Goal: Use online tool/utility: Utilize a website feature to perform a specific function

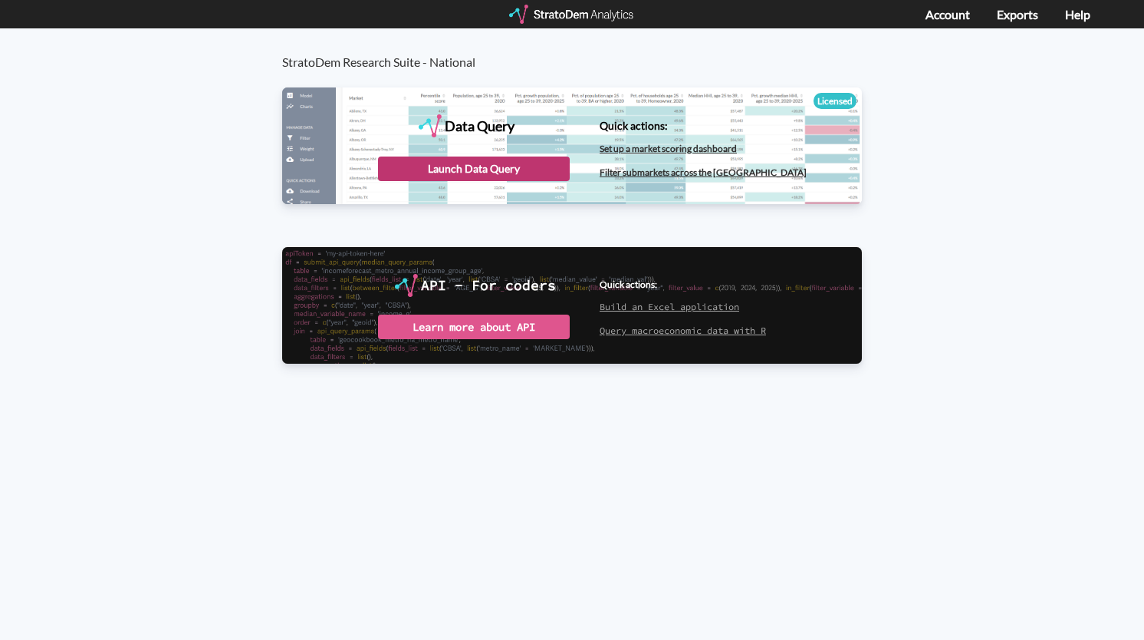
click at [475, 166] on div "Launch Data Query" at bounding box center [474, 168] width 192 height 25
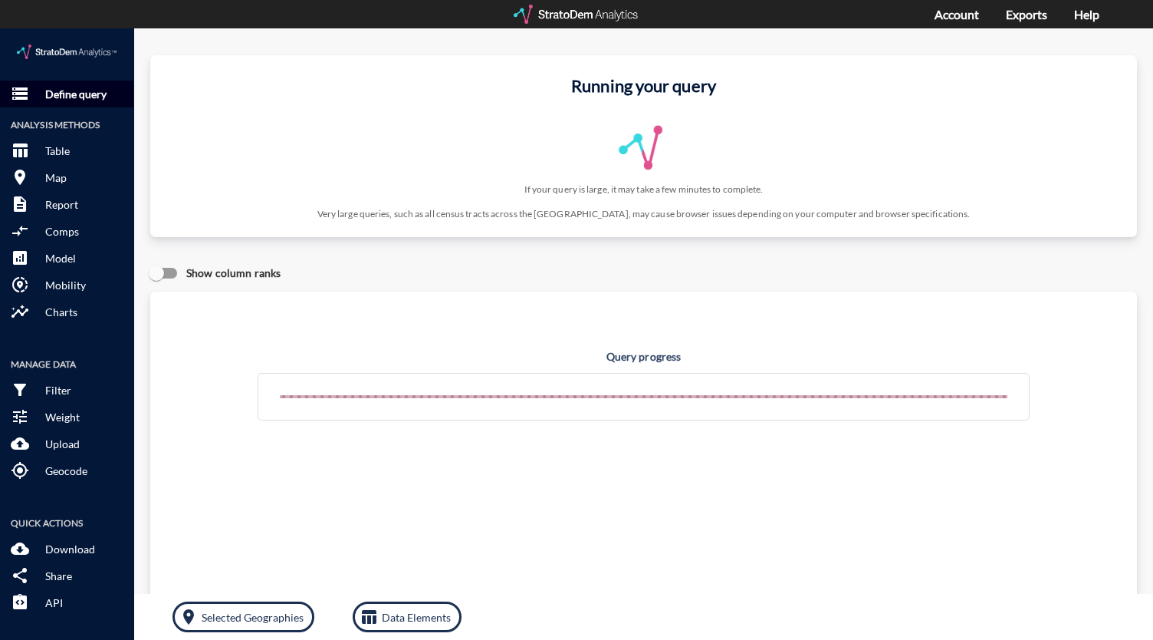
click p "Define query"
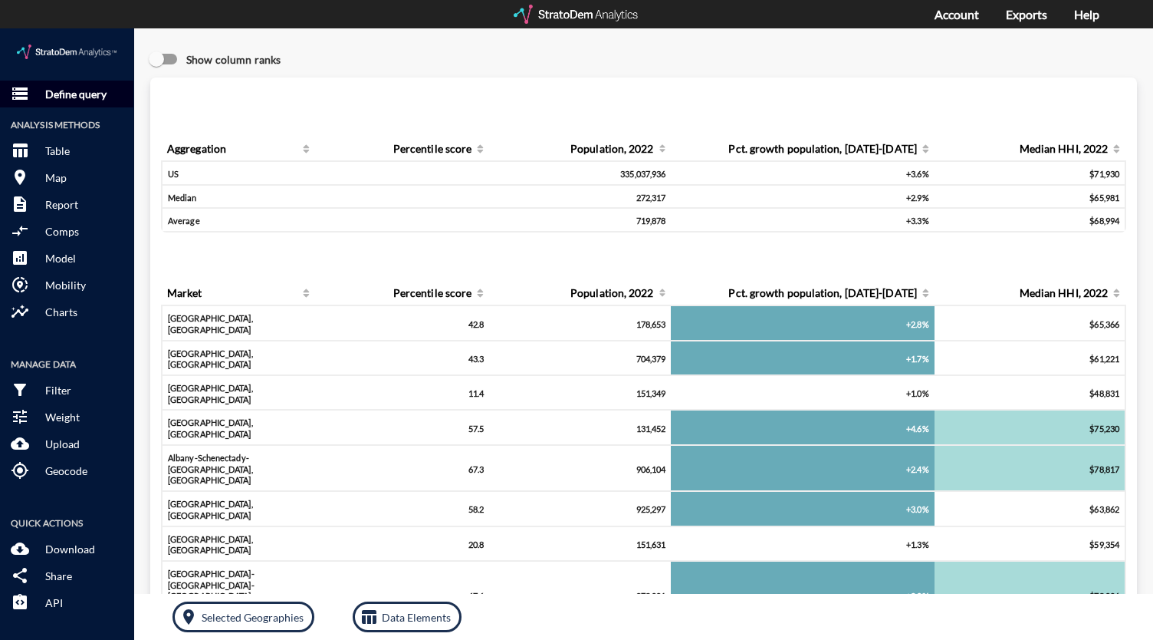
click p "Define query"
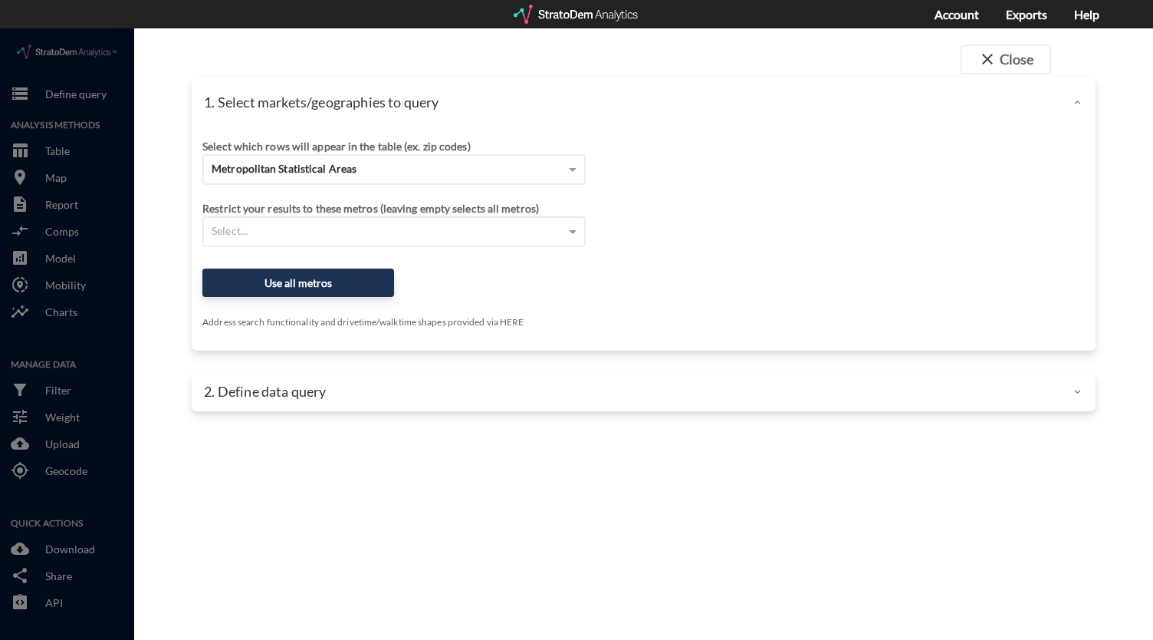
click p "2. Define data query"
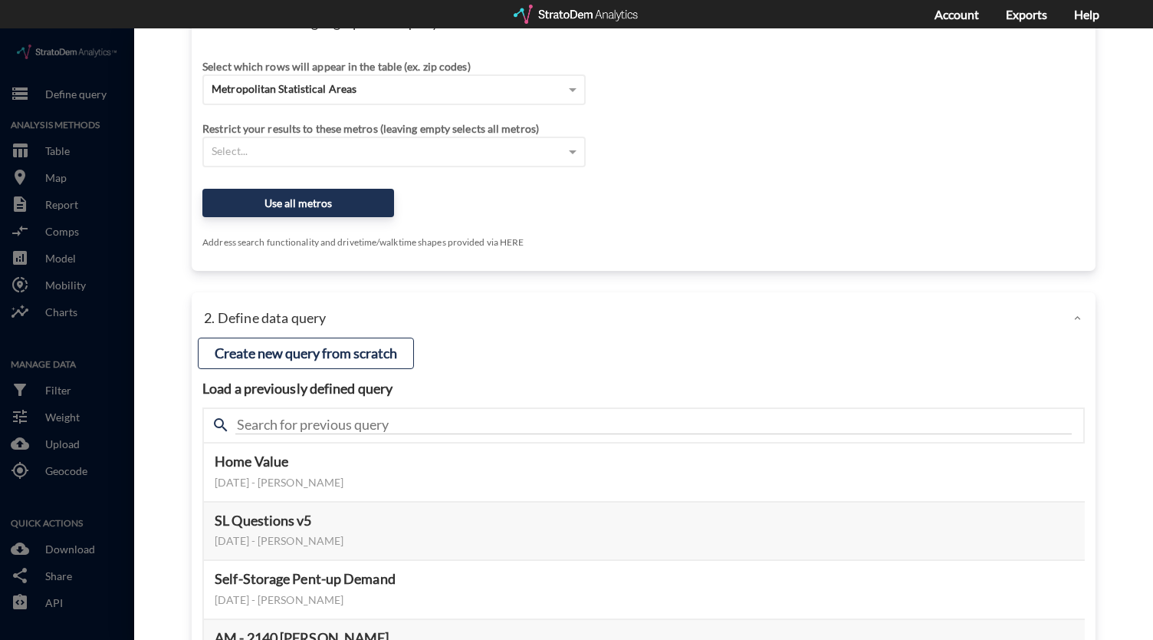
scroll to position [153, 0]
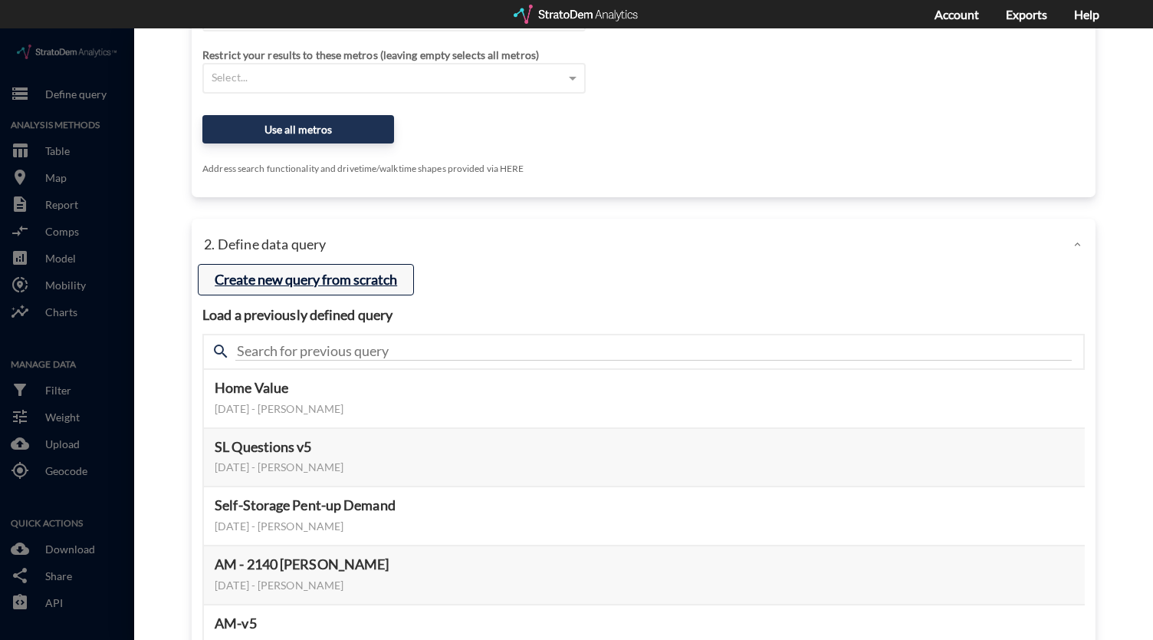
click button "Create new query from scratch"
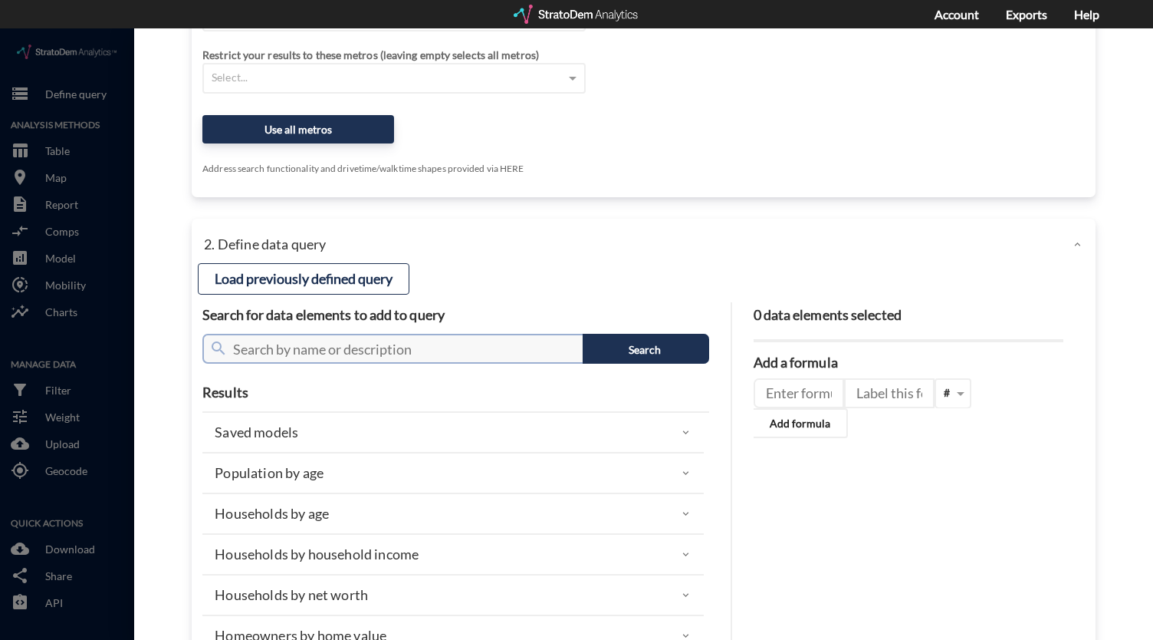
click input "text"
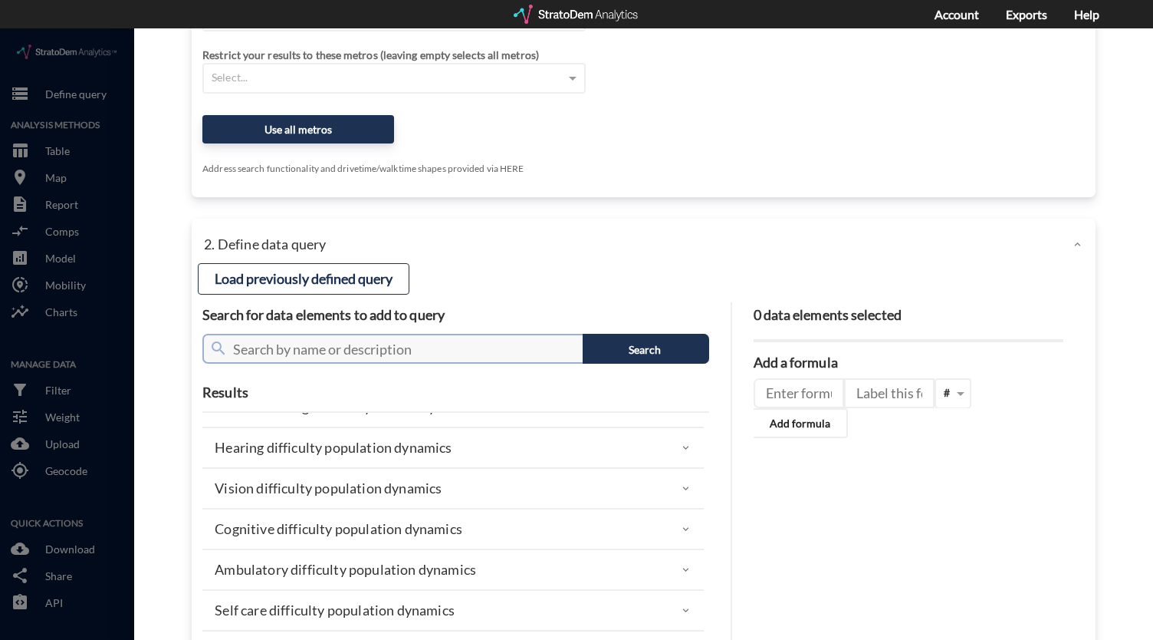
scroll to position [721, 0]
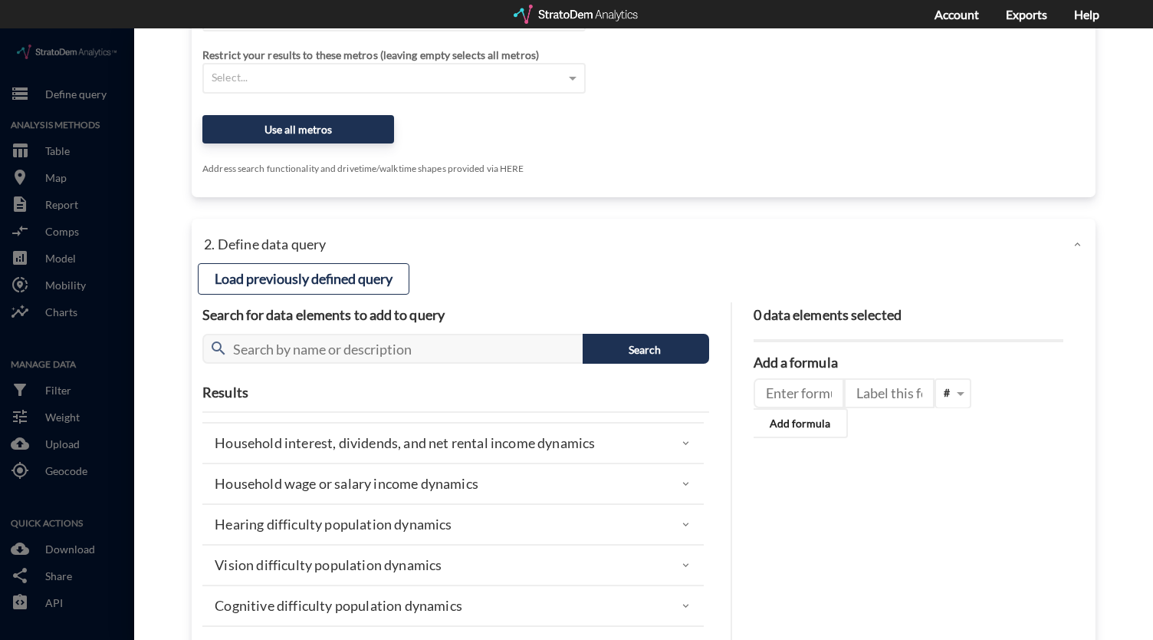
click p "Household wage or salary income dynamics"
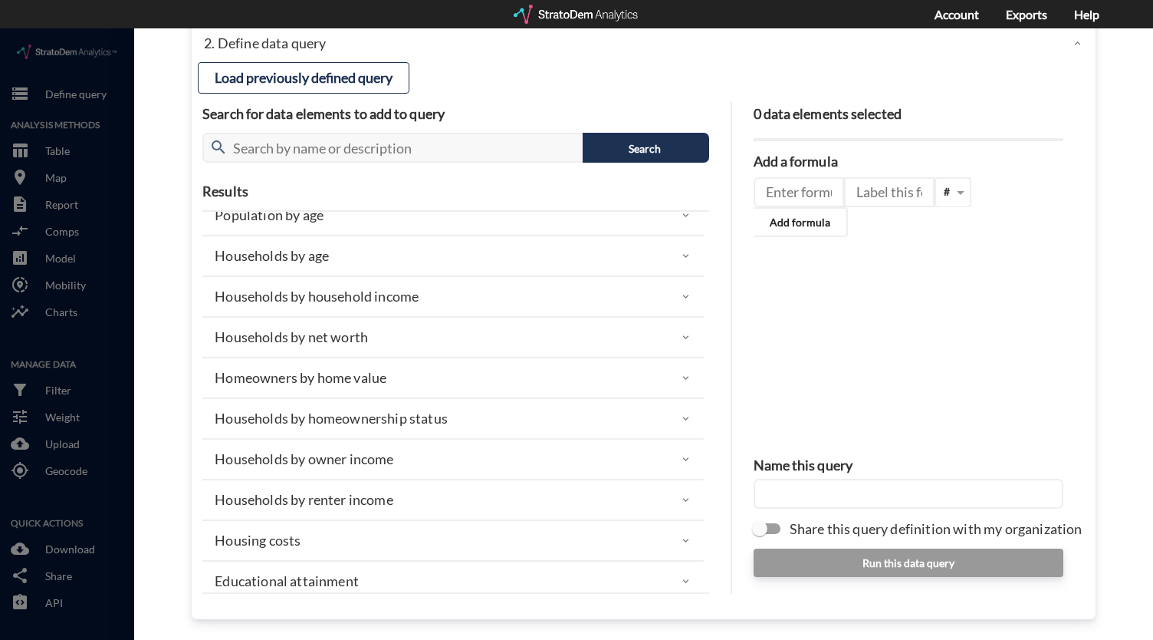
scroll to position [0, 0]
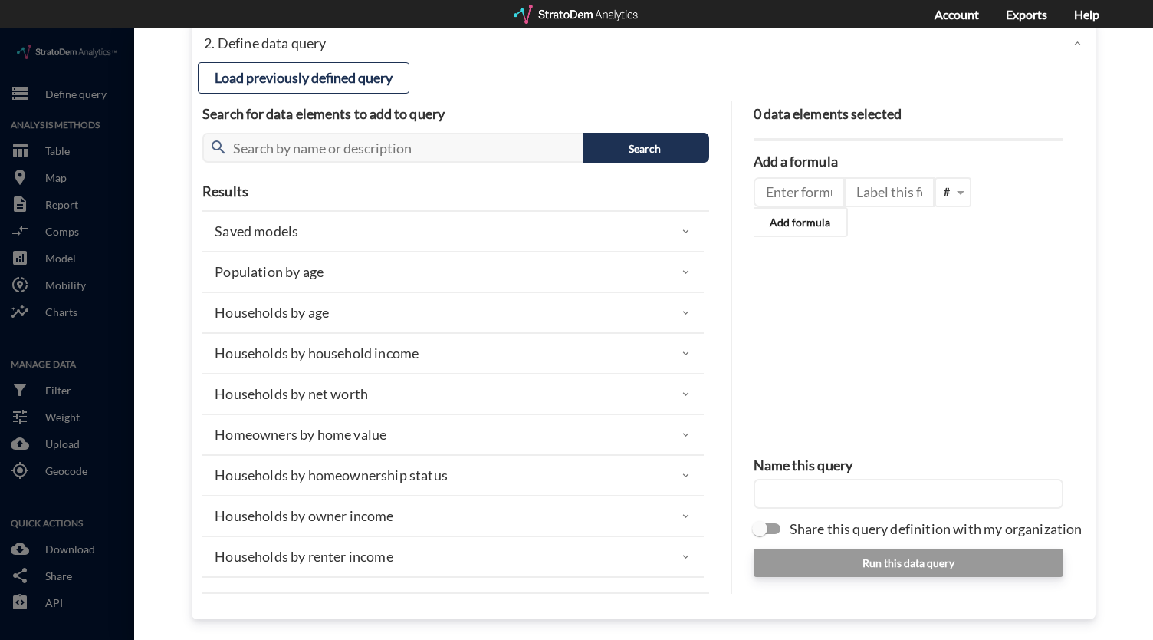
click div "Households by household income"
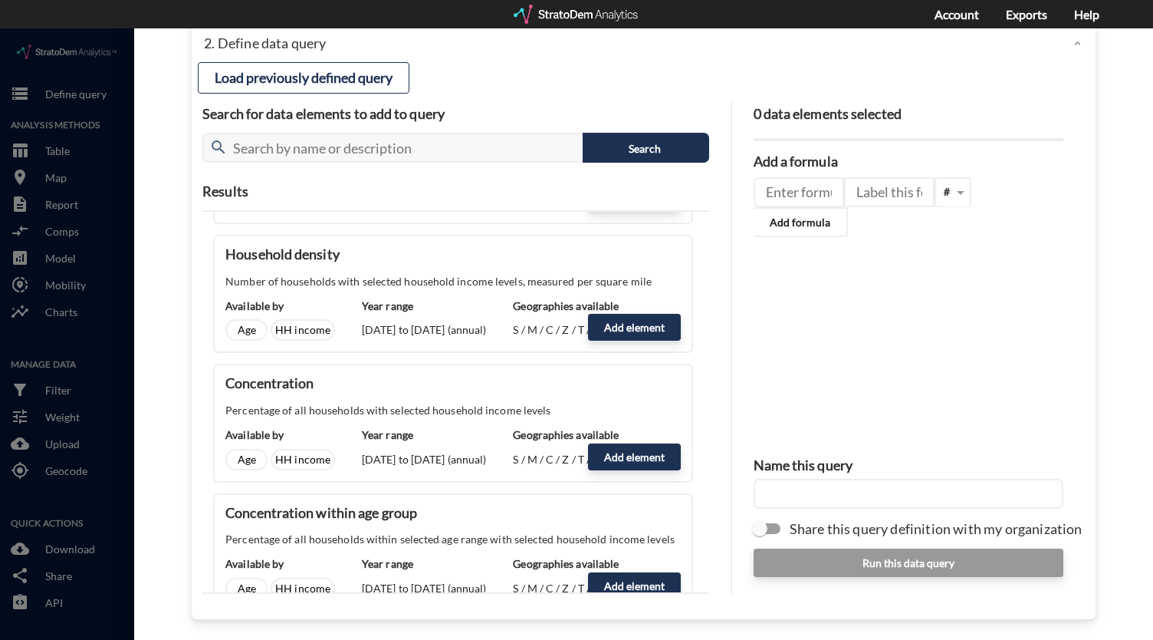
scroll to position [690, 0]
